Goal: Transaction & Acquisition: Obtain resource

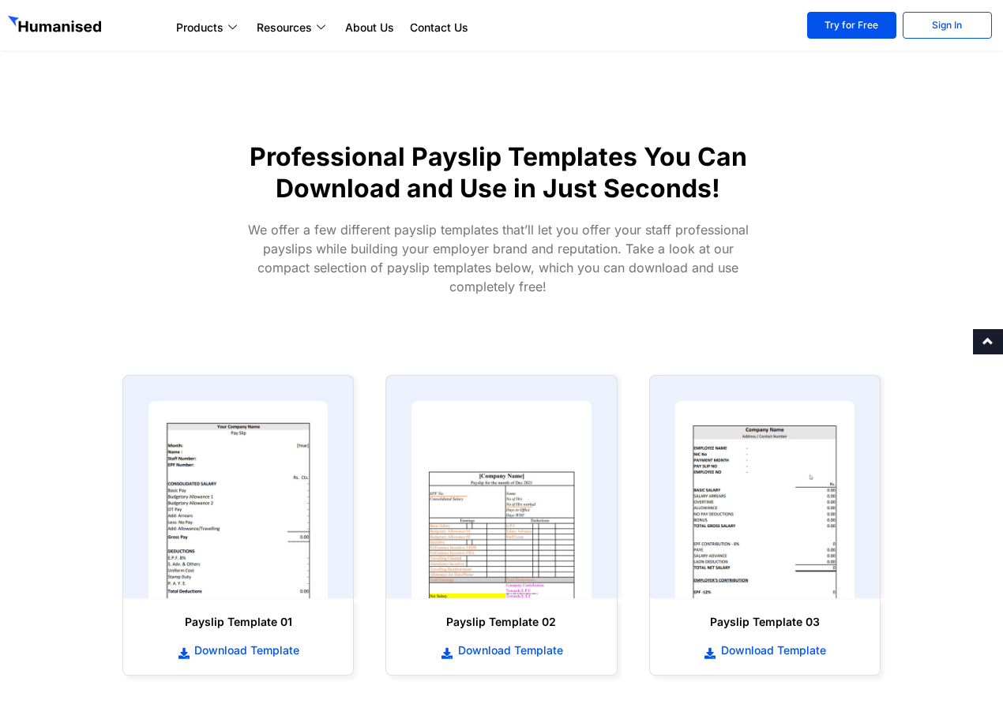
scroll to position [632, 0]
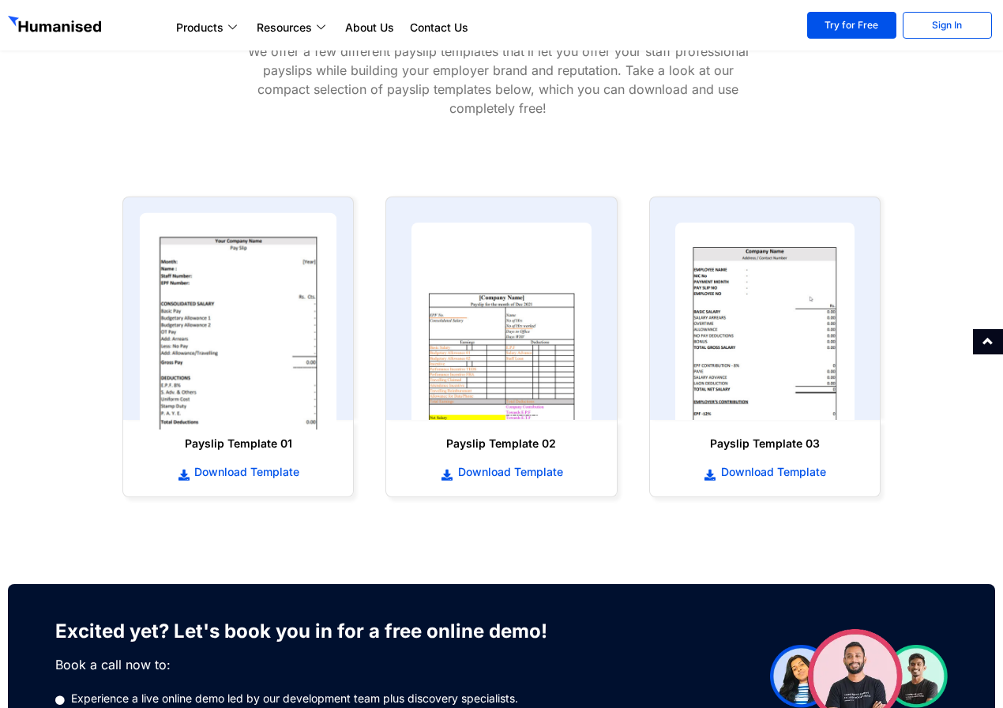
click at [260, 348] on img at bounding box center [238, 321] width 197 height 217
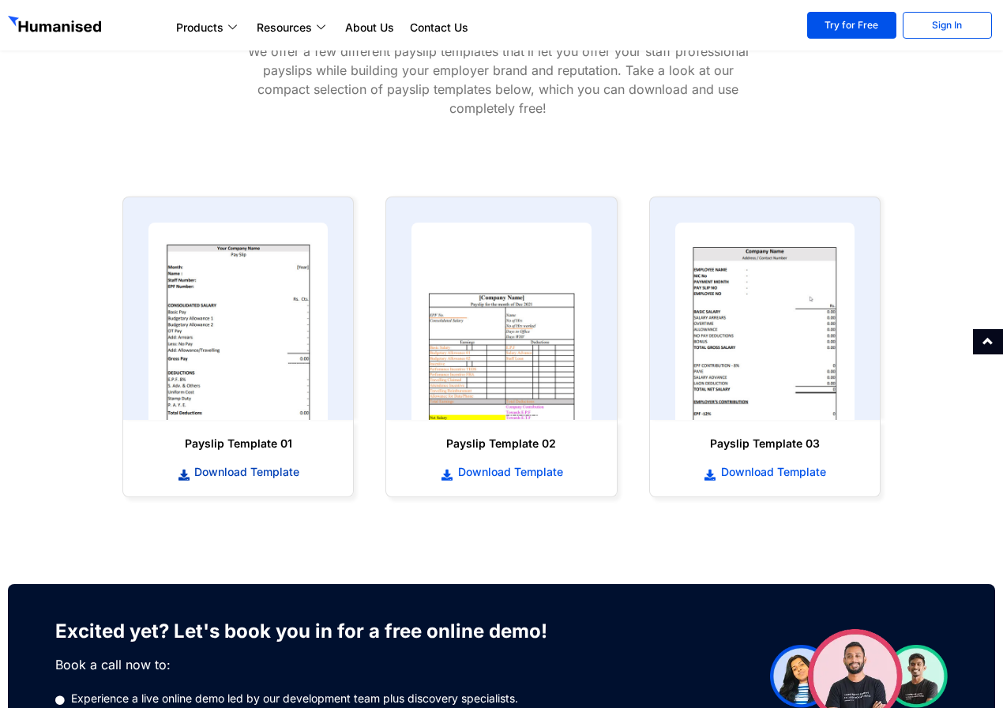
click at [222, 471] on span "Download Template" at bounding box center [244, 472] width 109 height 16
click at [718, 471] on span "Download Template" at bounding box center [771, 472] width 109 height 16
click at [725, 473] on span "Download Template" at bounding box center [771, 472] width 109 height 16
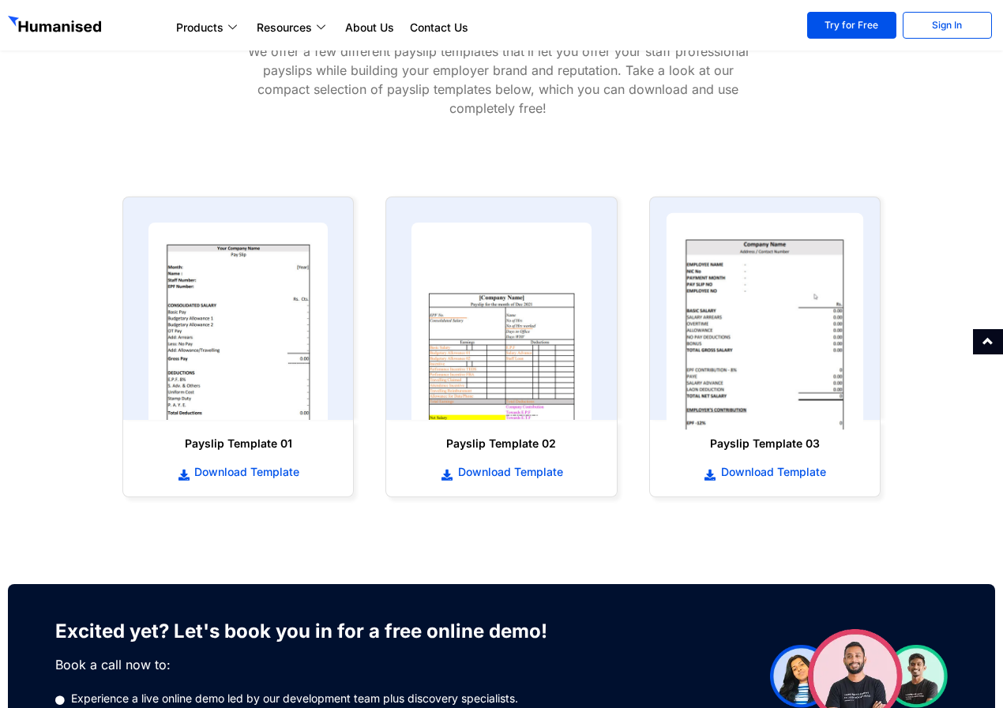
click at [791, 272] on img at bounding box center [763, 321] width 197 height 217
click at [763, 358] on img at bounding box center [763, 321] width 197 height 217
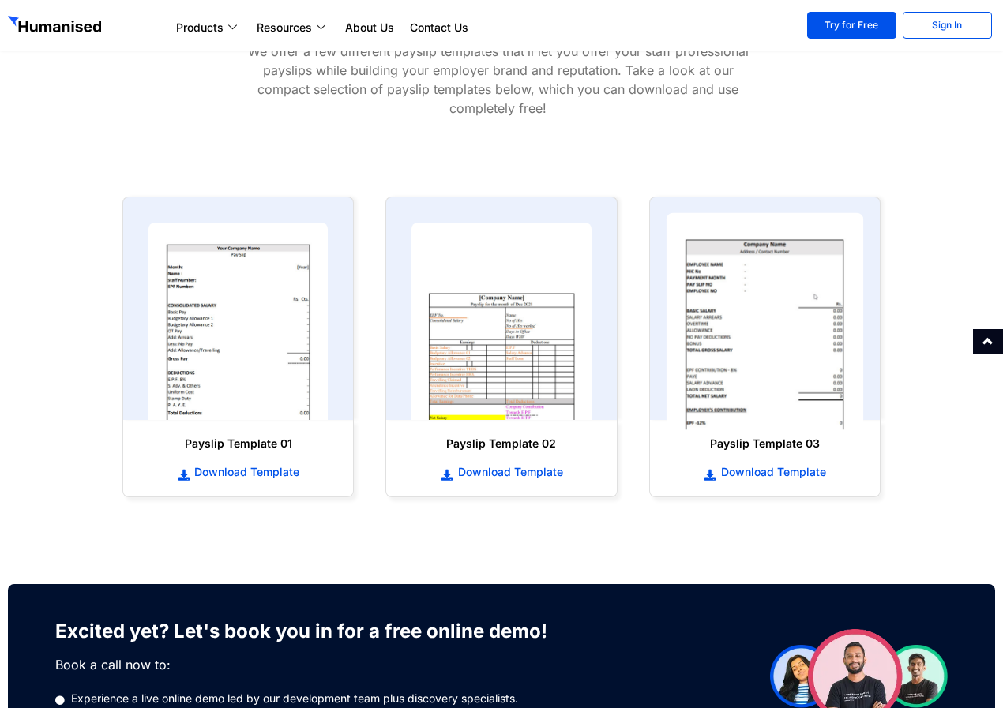
click at [763, 359] on img at bounding box center [763, 321] width 197 height 217
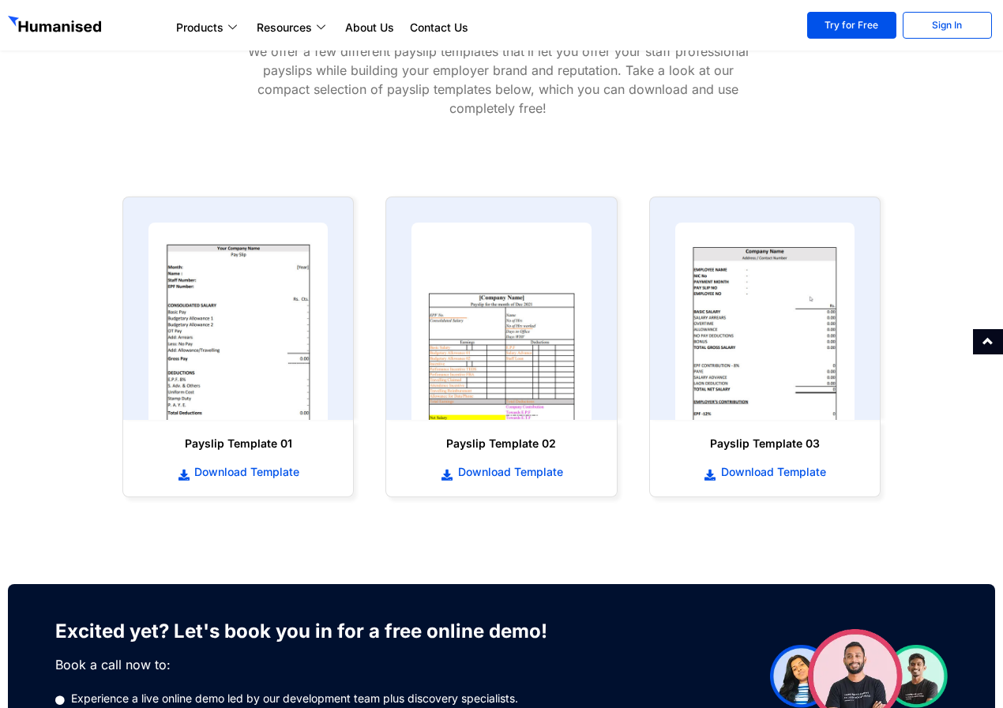
click at [999, 345] on div at bounding box center [988, 341] width 30 height 25
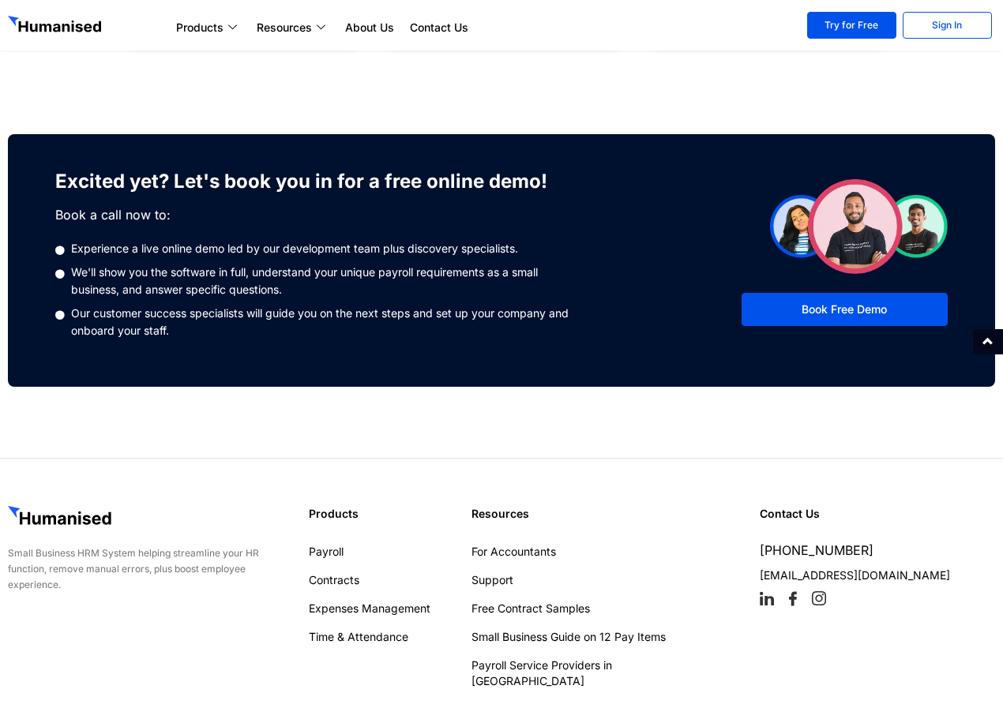
scroll to position [1134, 0]
